Goal: Transaction & Acquisition: Download file/media

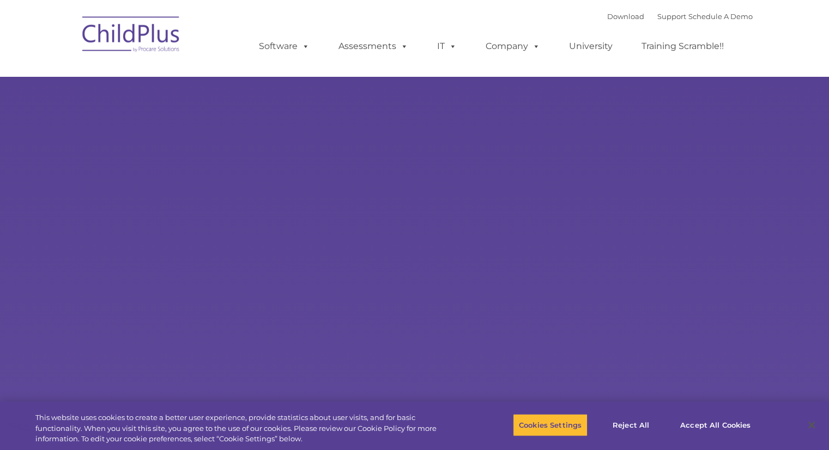
select select "MEDIUM"
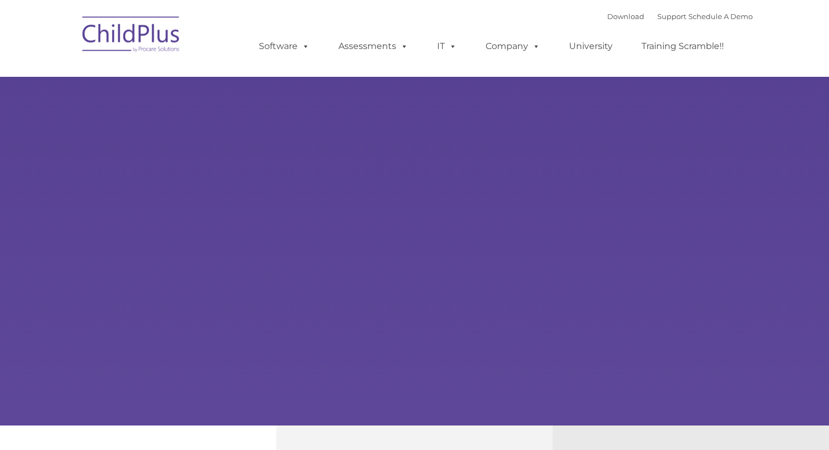
type input ""
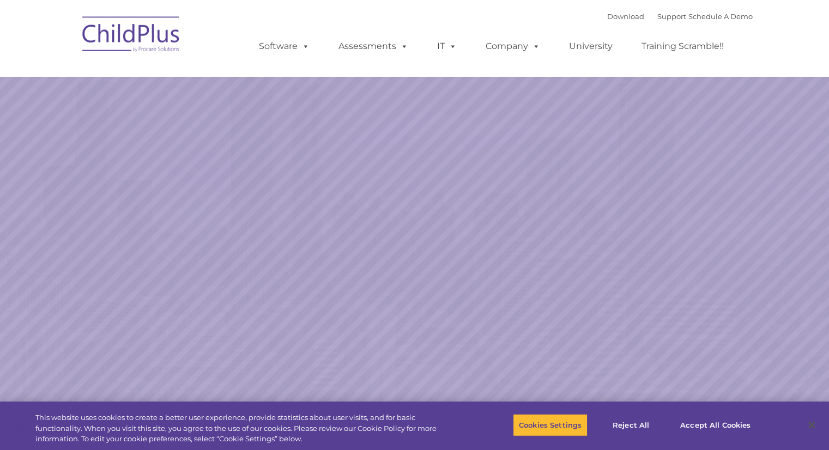
select select "MEDIUM"
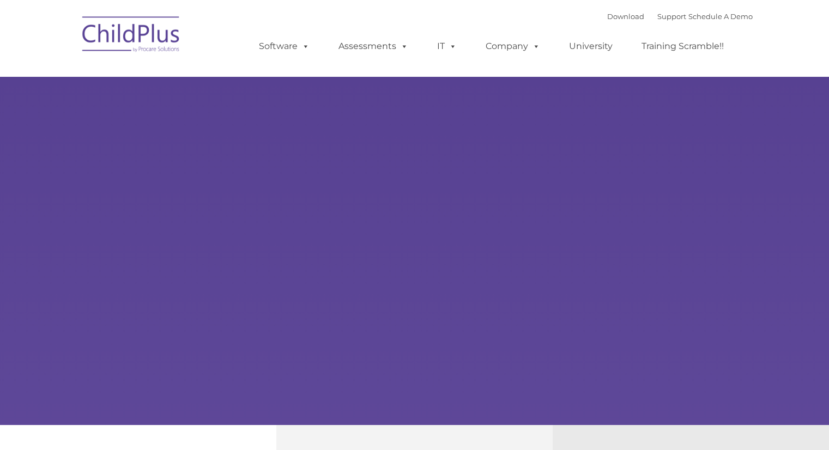
type input ""
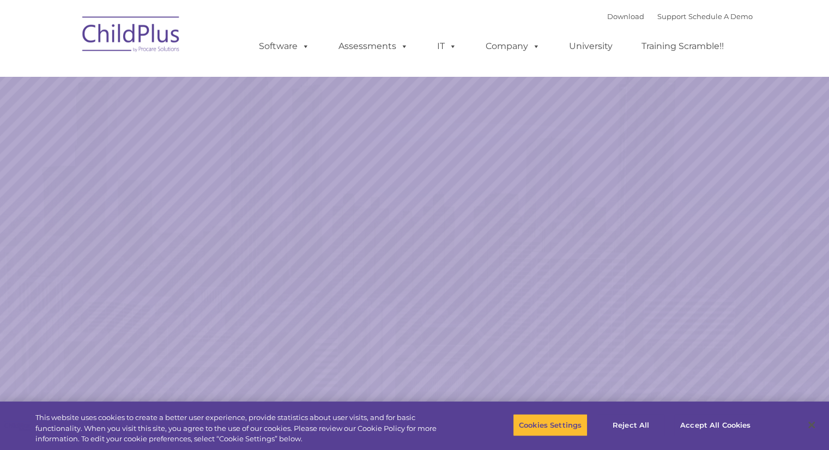
select select "MEDIUM"
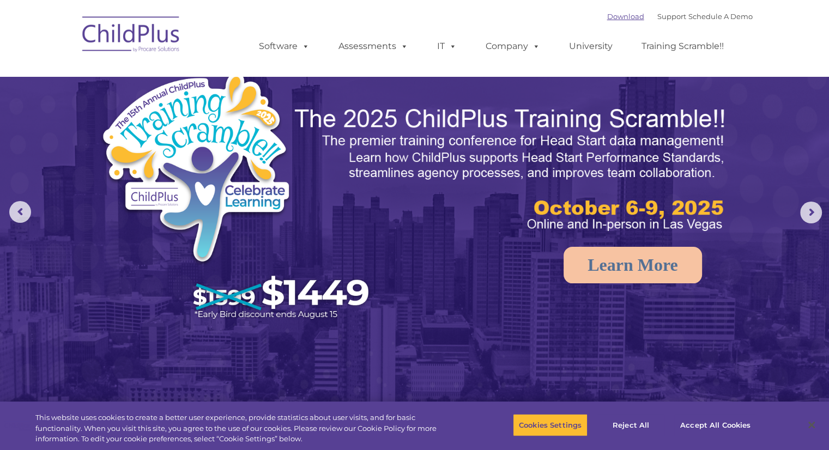
click at [624, 19] on link "Download" at bounding box center [626, 16] width 37 height 9
